Goal: Transaction & Acquisition: Register for event/course

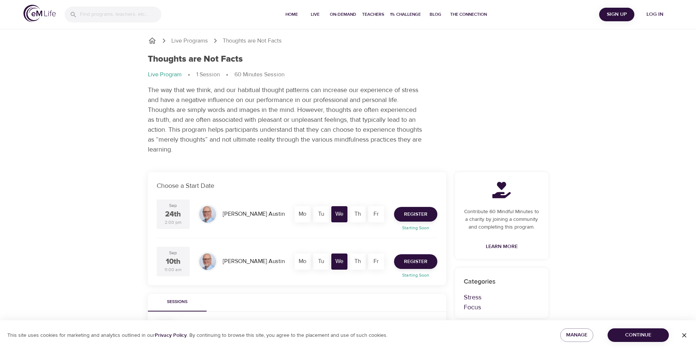
click at [620, 146] on div "Live Programs Thoughts are Not Facts Thoughts are Not Facts Live Program 1 Sess…" at bounding box center [348, 312] width 696 height 624
click at [371, 84] on div "Thoughts are Not Facts Live Program 1 Session 60 Minutes Session The way that w…" at bounding box center [349, 104] width 410 height 109
click at [646, 16] on span "Log in" at bounding box center [655, 14] width 29 height 9
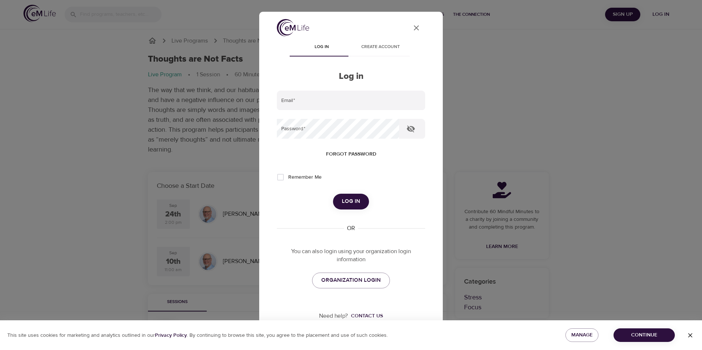
type input "[EMAIL_ADDRESS][PERSON_NAME][DOMAIN_NAME]"
click at [410, 128] on icon "button" at bounding box center [411, 129] width 8 height 7
click at [357, 202] on span "Log in" at bounding box center [351, 202] width 18 height 10
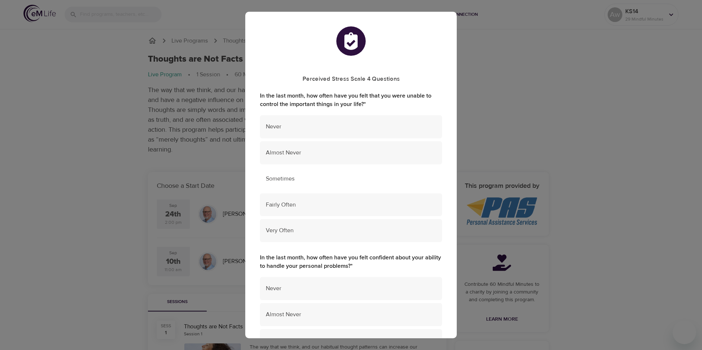
click at [304, 179] on span "Sometimes" at bounding box center [351, 179] width 170 height 8
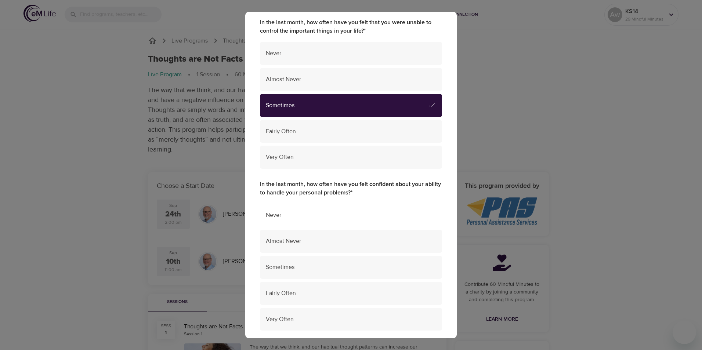
scroll to position [110, 0]
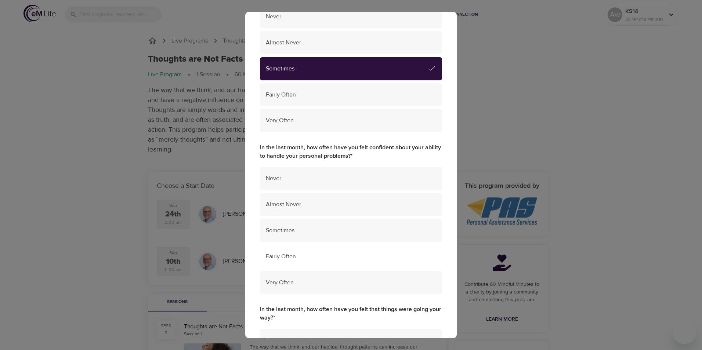
click at [295, 250] on div "Fairly Often" at bounding box center [351, 256] width 182 height 23
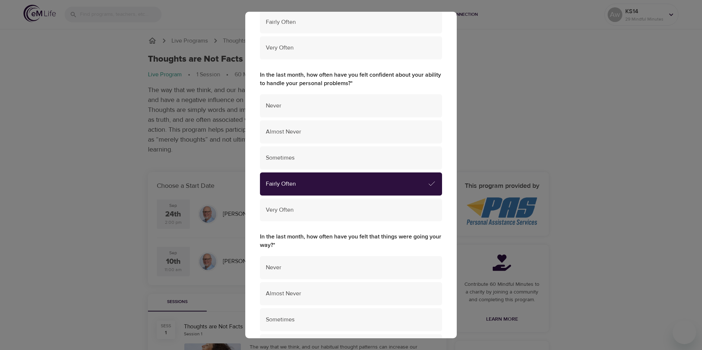
scroll to position [184, 0]
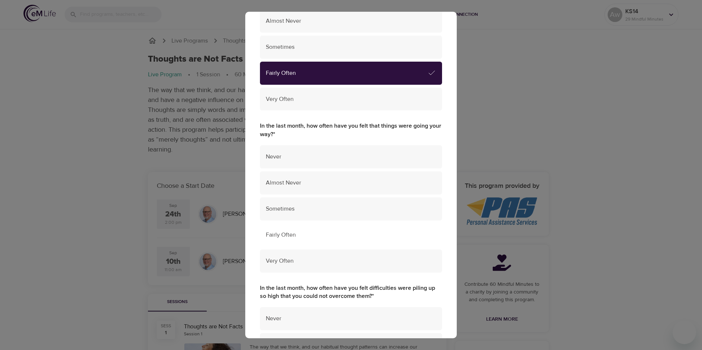
click at [298, 239] on span "Fairly Often" at bounding box center [351, 235] width 170 height 8
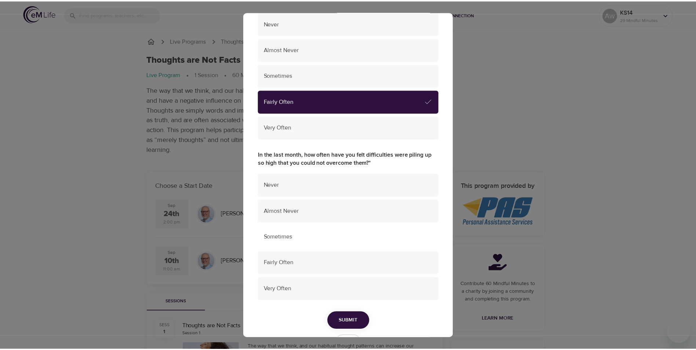
scroll to position [440, 0]
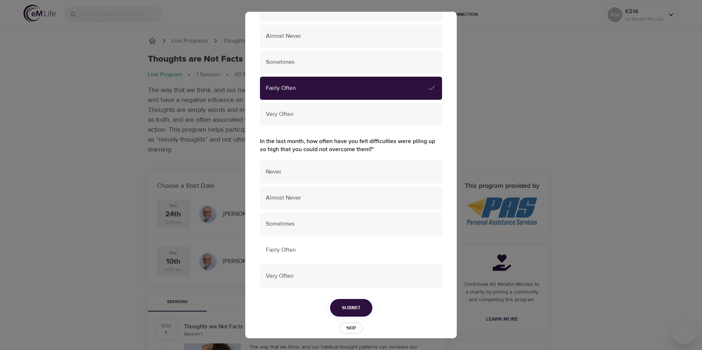
click at [291, 251] on span "Fairly Often" at bounding box center [351, 250] width 170 height 8
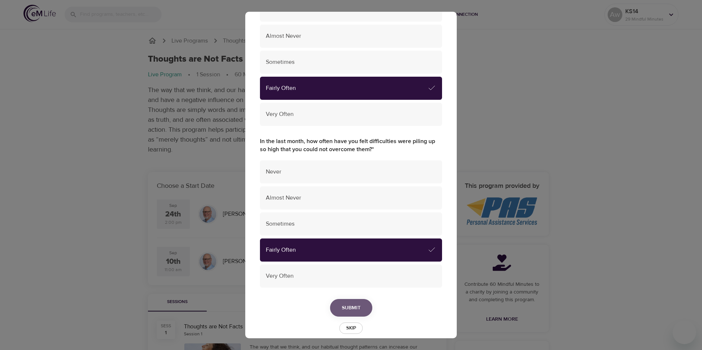
click at [342, 311] on span "Submit" at bounding box center [351, 308] width 19 height 9
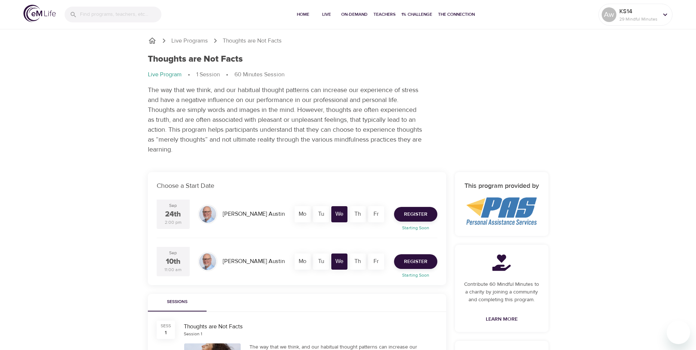
click at [94, 164] on div "Live Programs Thoughts are Not Facts Thoughts are Not Facts Live Program 1 Sess…" at bounding box center [348, 312] width 696 height 624
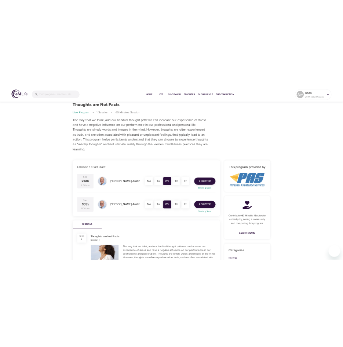
scroll to position [37, 0]
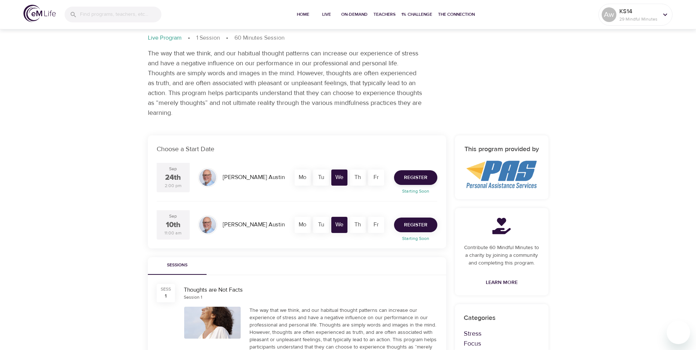
click at [425, 222] on span "Register" at bounding box center [415, 225] width 23 height 9
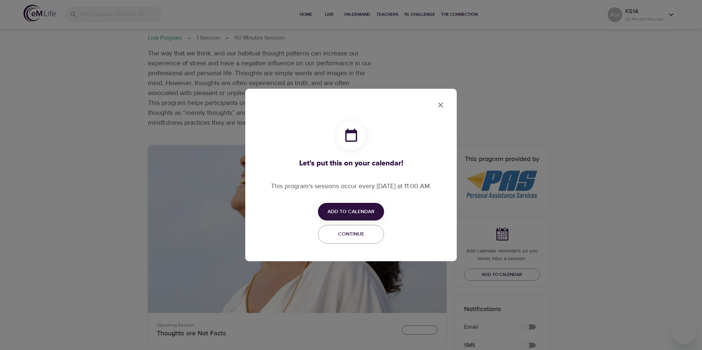
checkbox input "true"
click at [361, 209] on span "Add to Calendar" at bounding box center [350, 211] width 47 height 9
click at [345, 240] on span "Outlook" at bounding box center [355, 240] width 23 height 10
click at [442, 106] on div at bounding box center [351, 175] width 702 height 350
click at [443, 107] on icon "close" at bounding box center [440, 105] width 9 height 9
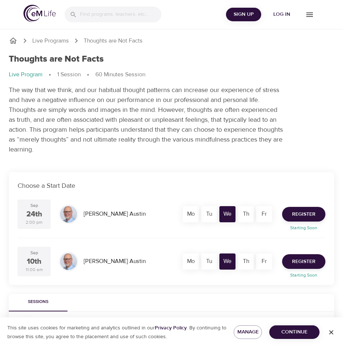
click at [100, 104] on p "The way that we think, and our habitual thought patterns can increase our exper…" at bounding box center [146, 119] width 275 height 69
click at [101, 112] on p "The way that we think, and our habitual thought patterns can increase our exper…" at bounding box center [146, 119] width 275 height 69
